Goal: Transaction & Acquisition: Purchase product/service

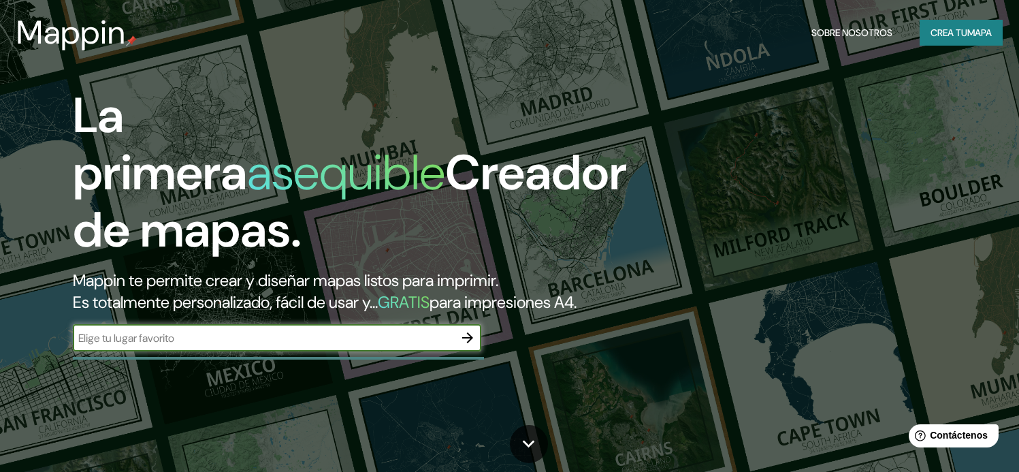
click at [221, 346] on input "text" at bounding box center [263, 338] width 381 height 16
type input "san [PERSON_NAME]"
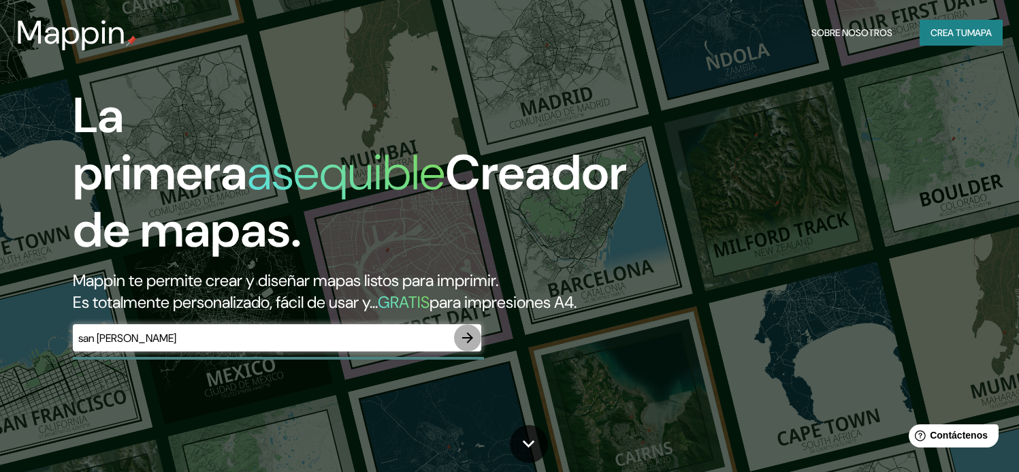
click at [464, 346] on icon "button" at bounding box center [468, 338] width 16 height 16
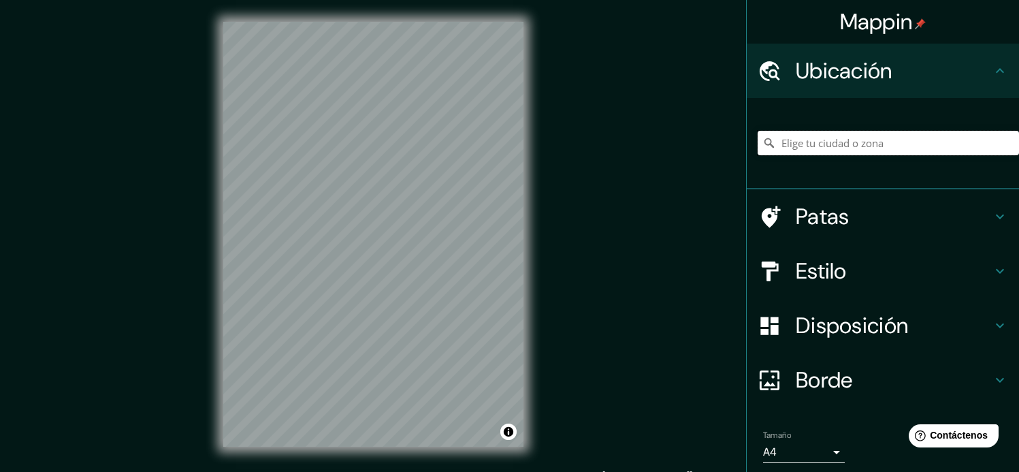
click at [908, 150] on input "Elige tu ciudad o zona" at bounding box center [888, 143] width 261 height 25
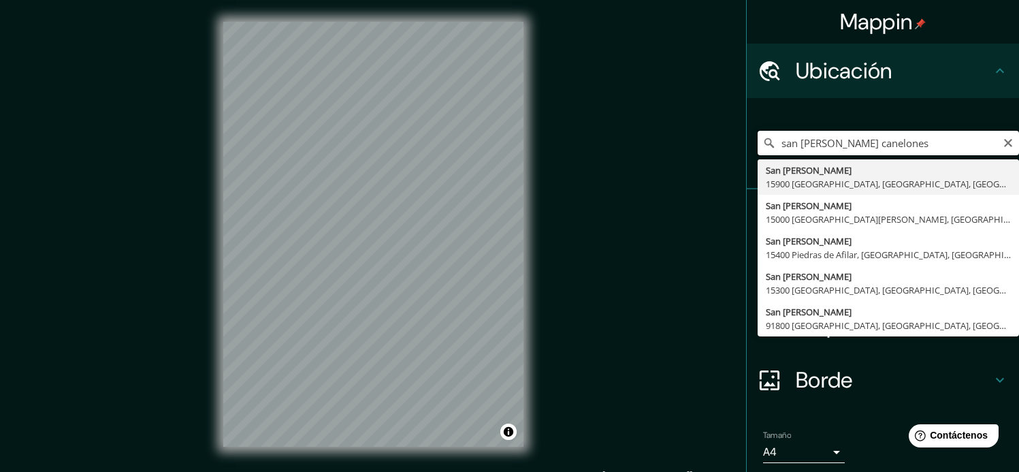
drag, startPoint x: 812, startPoint y: 144, endPoint x: 760, endPoint y: 147, distance: 51.9
click at [760, 147] on div "san [PERSON_NAME] canelones [GEOGRAPHIC_DATA][PERSON_NAME] 15900 [GEOGRAPHIC_DA…" at bounding box center [888, 143] width 261 height 25
drag, startPoint x: 876, startPoint y: 138, endPoint x: 729, endPoint y: 144, distance: 147.2
click at [729, 144] on div "Mappin Ubicación [PERSON_NAME] canelones [GEOGRAPHIC_DATA] [GEOGRAPHIC_DATA], […" at bounding box center [509, 245] width 1019 height 490
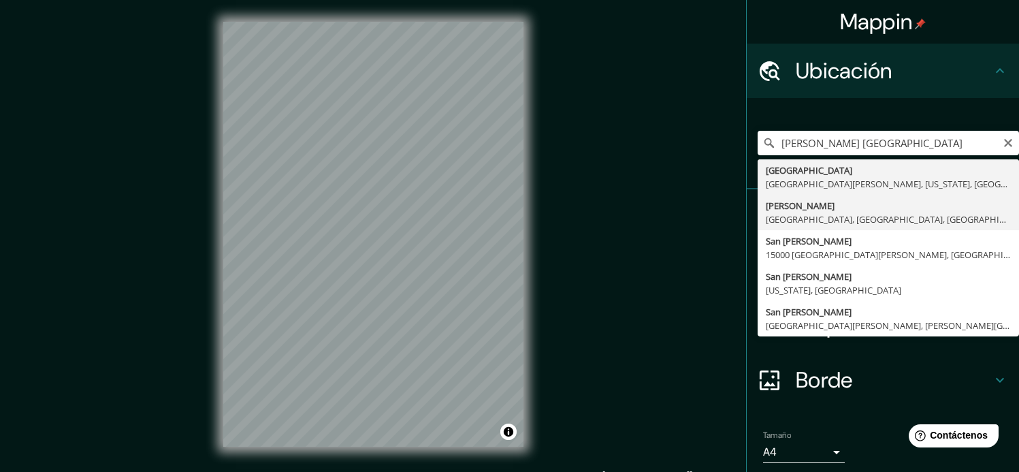
type input "[PERSON_NAME], [GEOGRAPHIC_DATA], [GEOGRAPHIC_DATA], [GEOGRAPHIC_DATA]"
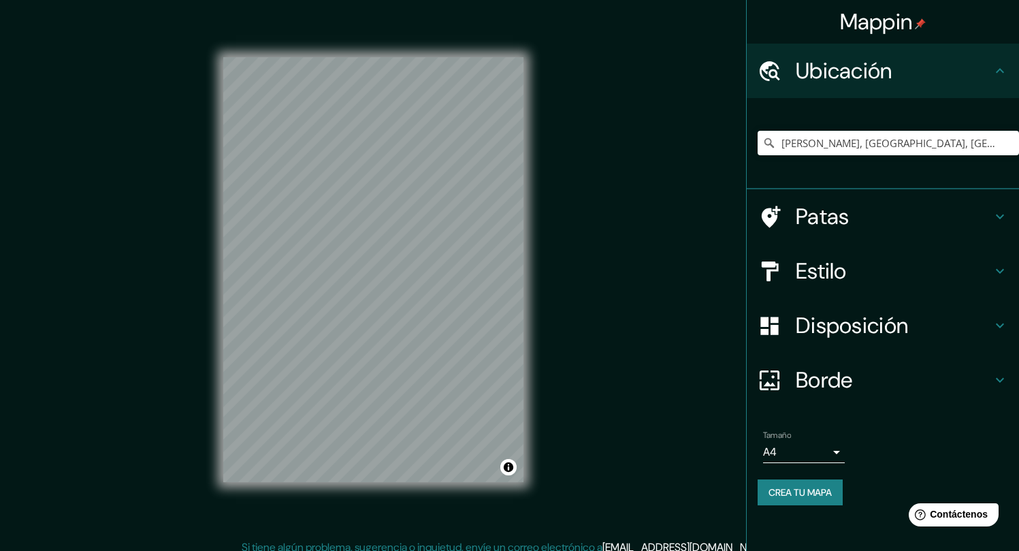
click at [848, 375] on font "Borde" at bounding box center [824, 380] width 57 height 29
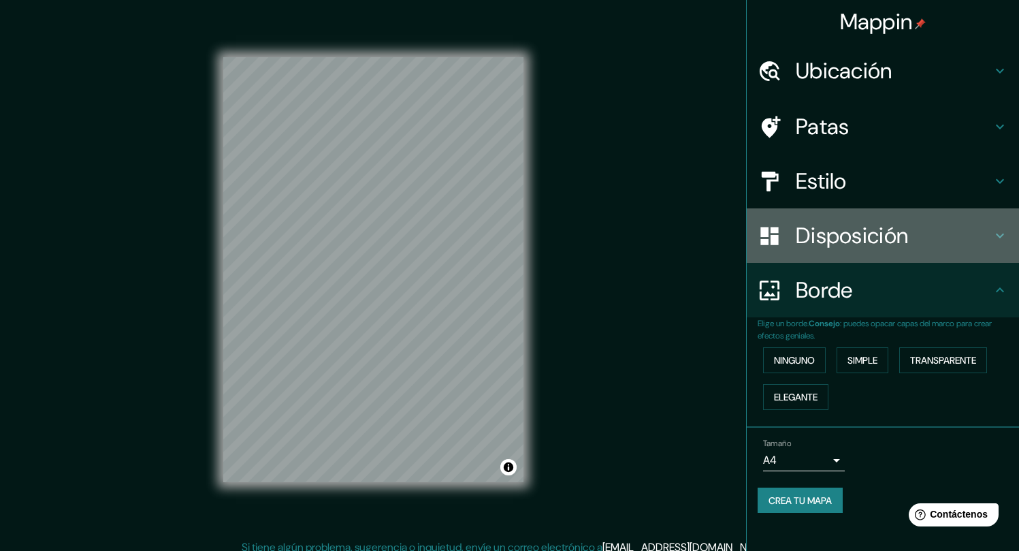
click at [834, 233] on font "Disposición" at bounding box center [852, 235] width 112 height 29
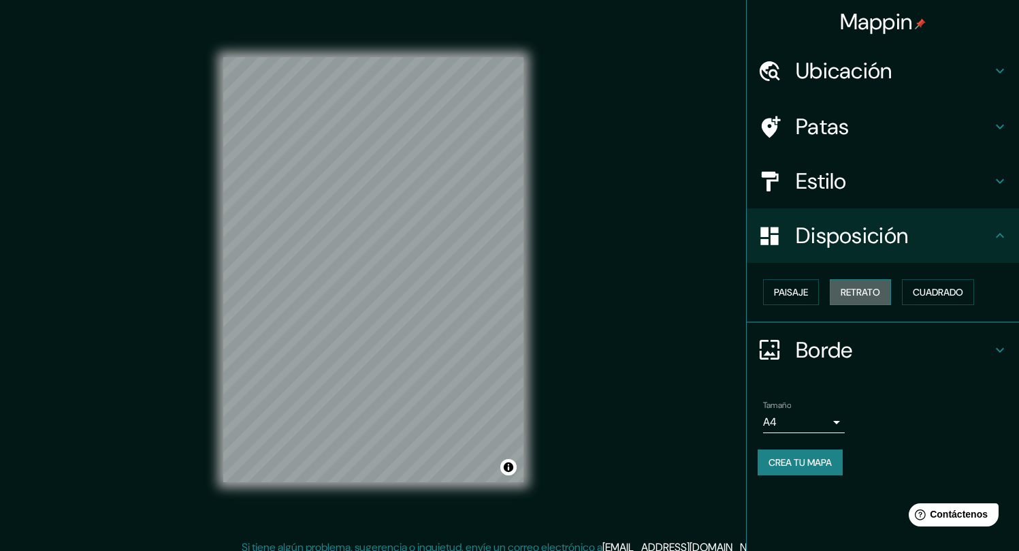
click at [860, 293] on font "Retrato" at bounding box center [860, 292] width 39 height 12
click at [797, 297] on font "Paisaje" at bounding box center [791, 292] width 34 height 12
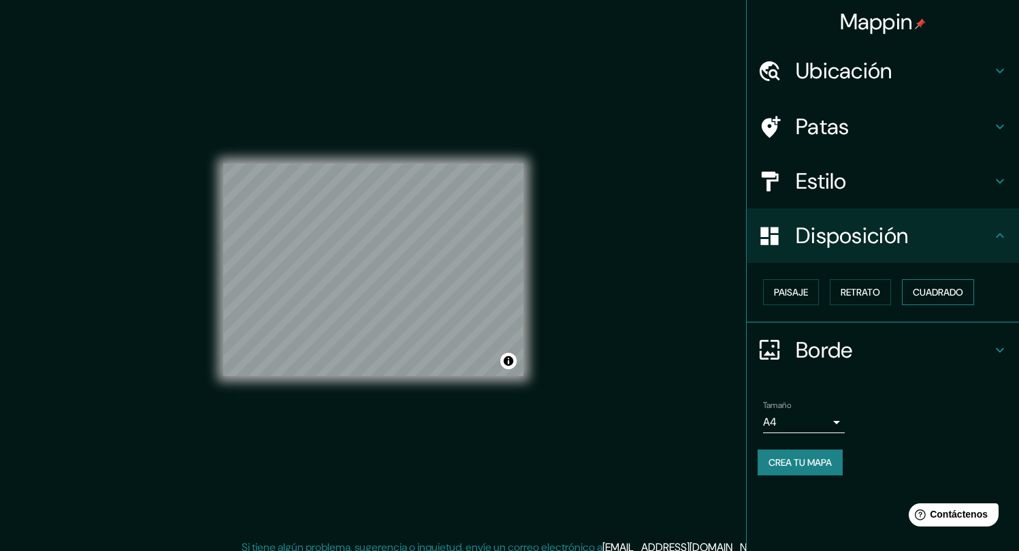
click at [946, 297] on font "Cuadrado" at bounding box center [938, 292] width 50 height 12
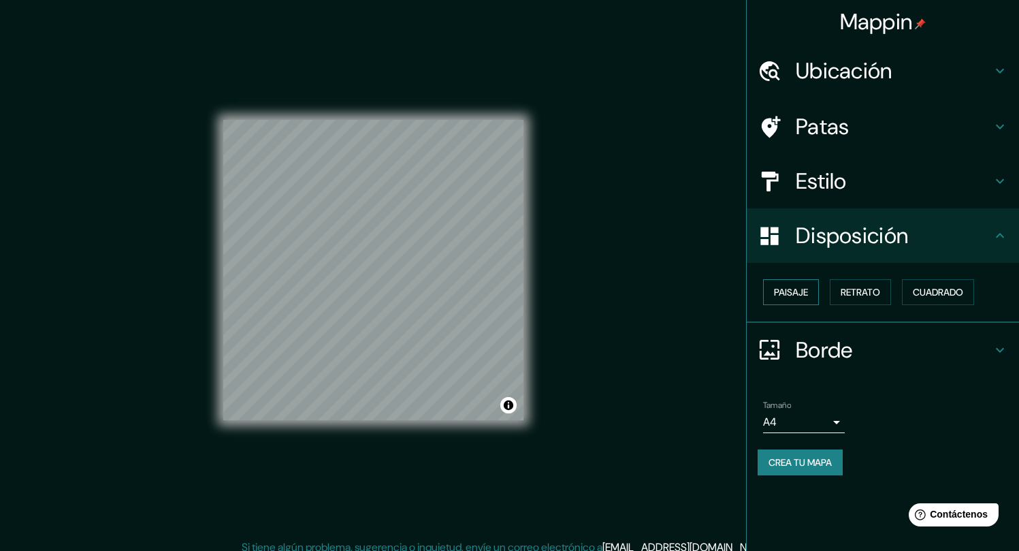
click at [782, 291] on font "Paisaje" at bounding box center [791, 292] width 34 height 12
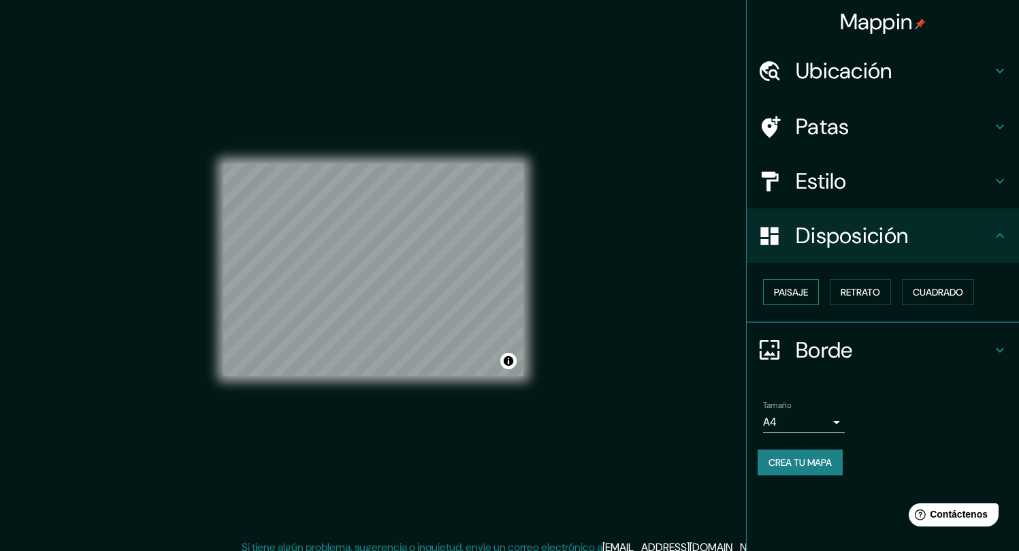
click at [783, 291] on font "Paisaje" at bounding box center [791, 292] width 34 height 12
click at [848, 294] on font "Retrato" at bounding box center [860, 292] width 39 height 12
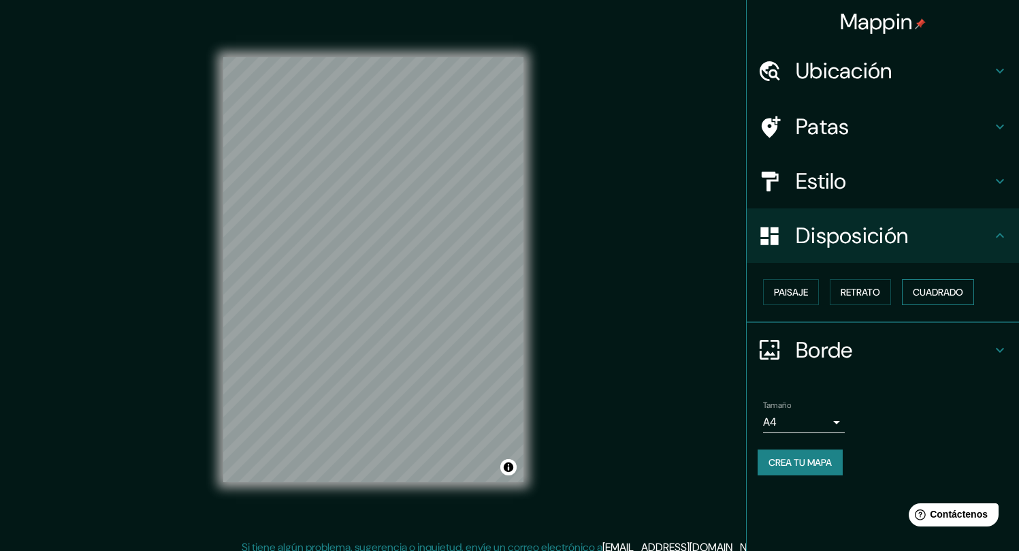
click at [918, 300] on font "Cuadrado" at bounding box center [938, 292] width 50 height 18
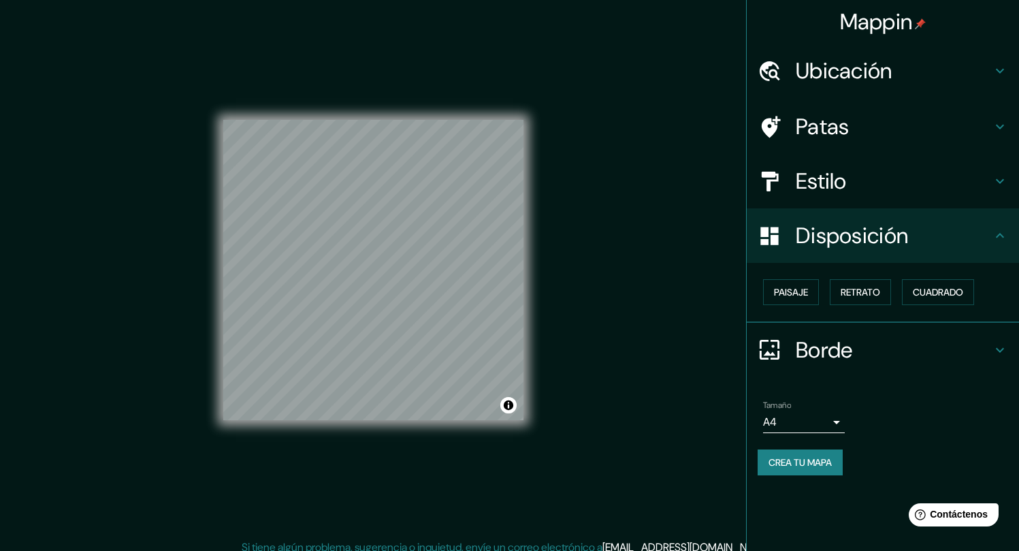
click at [816, 462] on font "Crea tu mapa" at bounding box center [800, 462] width 63 height 12
